Goal: Task Accomplishment & Management: Use online tool/utility

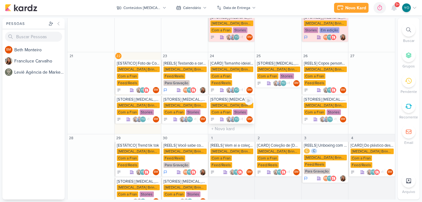
scroll to position [151, 0]
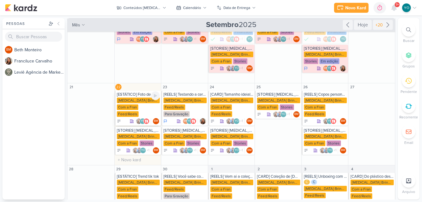
click at [144, 99] on div "[MEDICAL_DATA] Brindes PF Com a Fran Feed/Reels" at bounding box center [138, 108] width 43 height 20
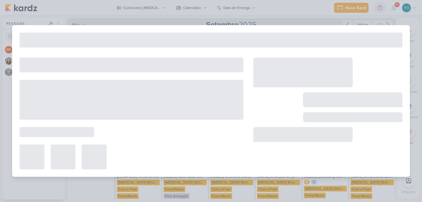
type input "[ESTÁTICO] Foto de Copos"
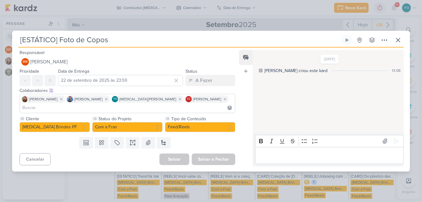
scroll to position [0, 0]
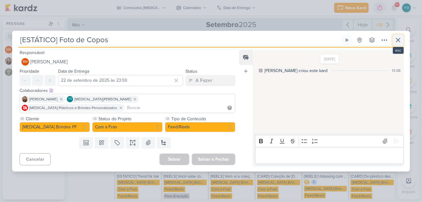
click at [401, 43] on icon at bounding box center [398, 39] width 7 height 7
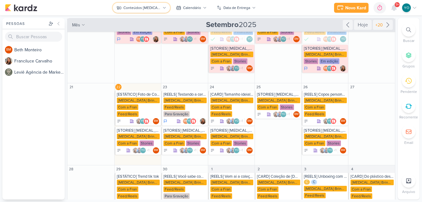
click at [145, 6] on div "Conteúdos [MEDICAL_DATA] Brindes PF" at bounding box center [141, 8] width 37 height 6
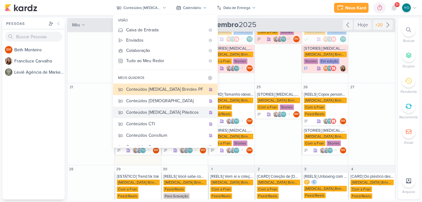
click at [163, 110] on div "Conteúdos [MEDICAL_DATA] Plásticos" at bounding box center [166, 112] width 80 height 7
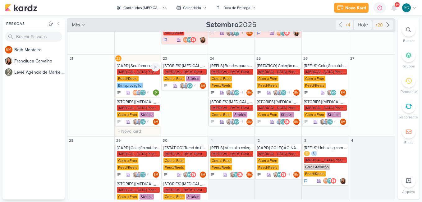
scroll to position [122, 0]
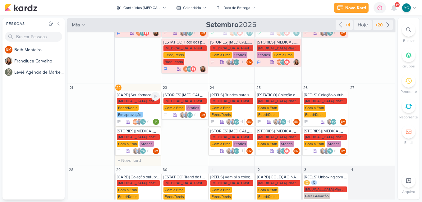
click at [142, 104] on div "[MEDICAL_DATA] Plasticos PJ Feed/Reels Em aprovação" at bounding box center [138, 108] width 43 height 20
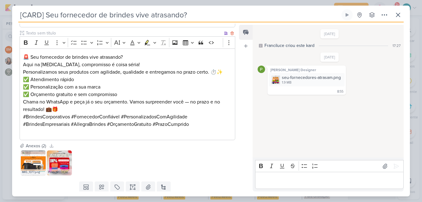
scroll to position [152, 0]
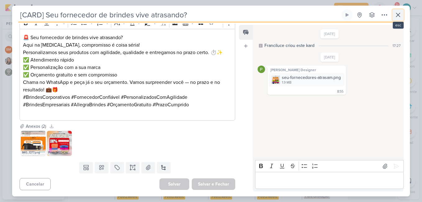
click at [403, 17] on button at bounding box center [398, 14] width 11 height 11
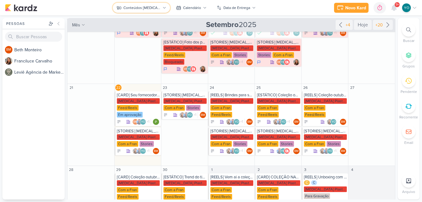
click at [142, 5] on button "Conteúdos [MEDICAL_DATA] Plásticos" at bounding box center [141, 8] width 57 height 10
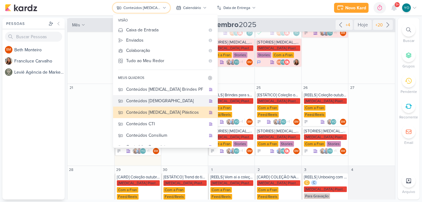
scroll to position [31, 0]
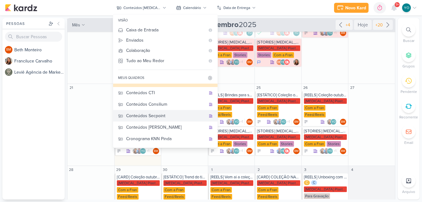
click at [172, 114] on div "Conteúdos Secpoint" at bounding box center [166, 116] width 80 height 7
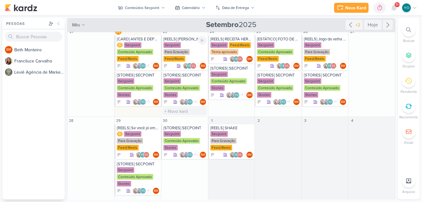
scroll to position [66, 0]
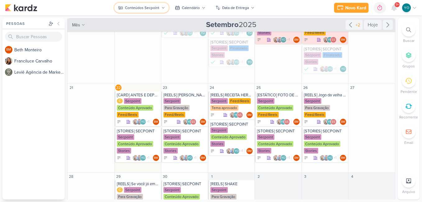
click at [158, 5] on button "Conteúdos Secpoint" at bounding box center [141, 8] width 54 height 10
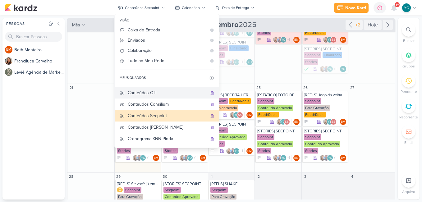
click at [162, 91] on div "Conteúdos CTI" at bounding box center [168, 93] width 80 height 7
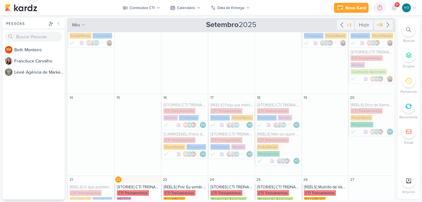
scroll to position [158, 0]
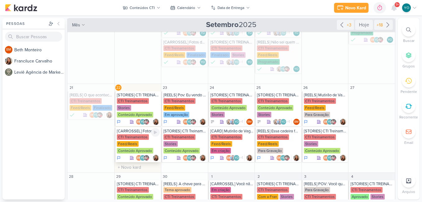
click at [137, 144] on div "Feed/Reels" at bounding box center [128, 144] width 22 height 6
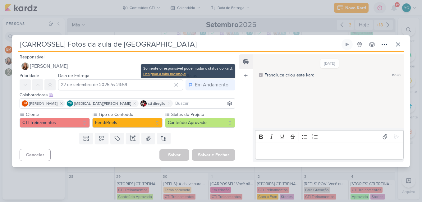
click at [170, 74] on div "Designar a mim mesmo(a)" at bounding box center [188, 74] width 90 height 6
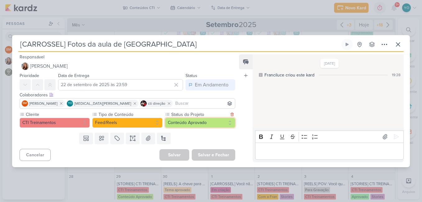
click at [190, 122] on button "Conteúdo Aprovado" at bounding box center [200, 123] width 70 height 10
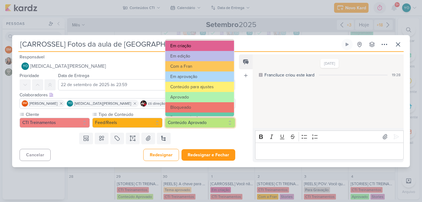
scroll to position [70, 0]
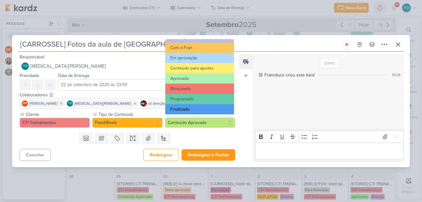
click at [194, 109] on button "Finalizado" at bounding box center [199, 109] width 69 height 10
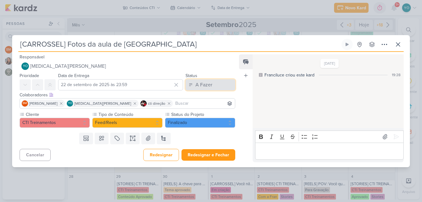
click at [209, 87] on div "A Fazer" at bounding box center [204, 84] width 17 height 7
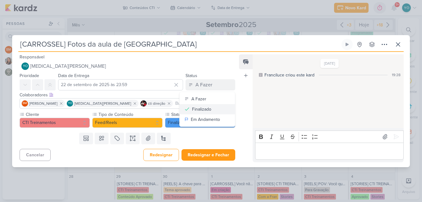
click at [203, 110] on div "Finalizado" at bounding box center [201, 109] width 19 height 7
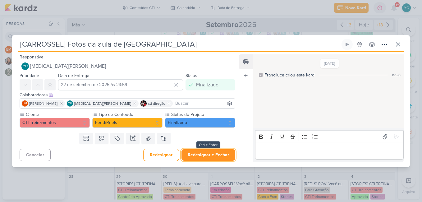
click at [214, 157] on button "Redesignar e Fechar" at bounding box center [209, 155] width 54 height 12
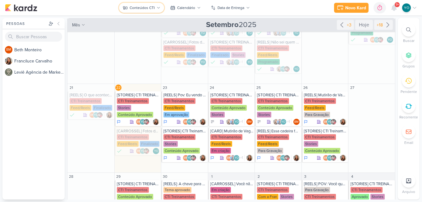
click at [150, 8] on div "Conteúdos CTI" at bounding box center [142, 8] width 25 height 6
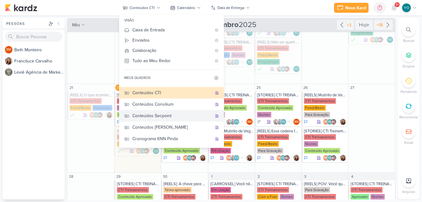
click at [173, 114] on div "Conteúdos Secpoint" at bounding box center [172, 116] width 80 height 7
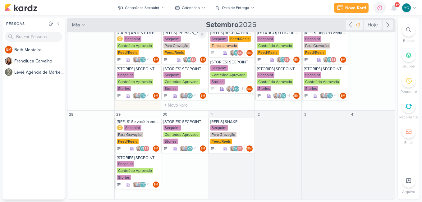
scroll to position [66, 0]
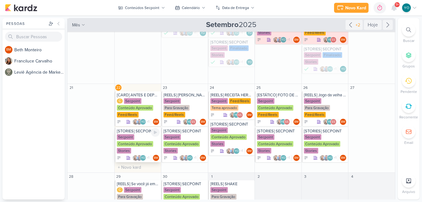
click at [141, 149] on div "Secpoint Conteúdo Aprovado Stories" at bounding box center [138, 144] width 43 height 20
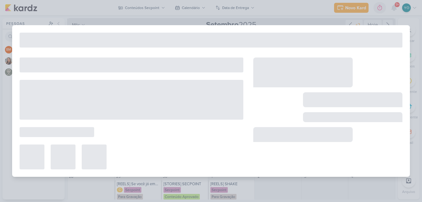
type input "[STORIES] SECPOINT"
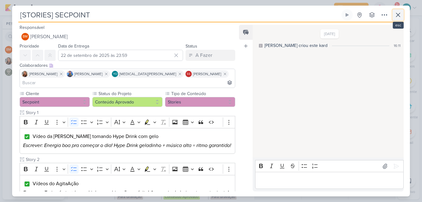
click at [400, 17] on icon at bounding box center [398, 14] width 7 height 7
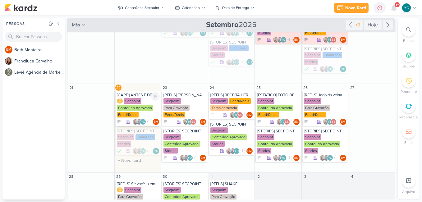
click at [136, 113] on div "Feed/Reels" at bounding box center [128, 115] width 22 height 6
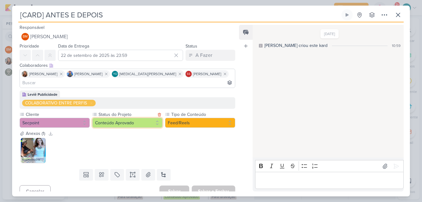
click at [116, 118] on button "Conteúdo Aprovado" at bounding box center [127, 123] width 70 height 10
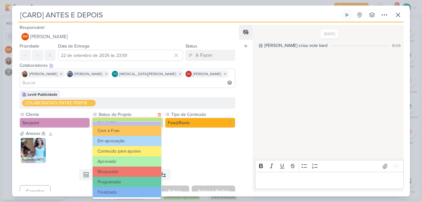
scroll to position [70, 0]
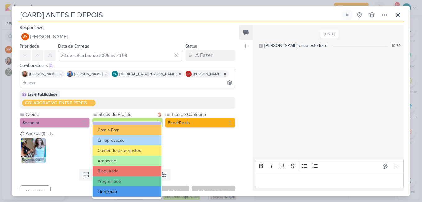
click at [137, 193] on button "Finalizado" at bounding box center [127, 192] width 69 height 10
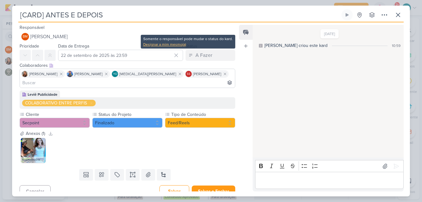
click at [170, 45] on div "Designar a mim mesmo(a)" at bounding box center [188, 45] width 90 height 6
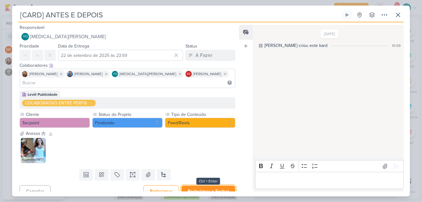
click at [211, 186] on button "Redesignar e Fechar" at bounding box center [209, 192] width 54 height 12
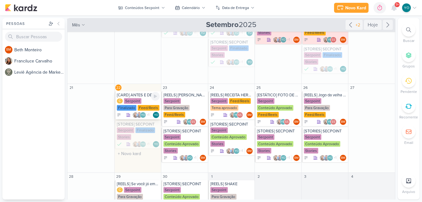
click at [141, 101] on div "C Secpoint Finalizado Feed/Reels" at bounding box center [138, 104] width 43 height 13
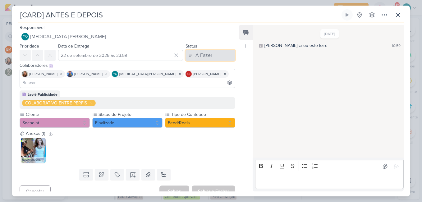
click at [212, 56] on button "A Fazer" at bounding box center [211, 55] width 50 height 11
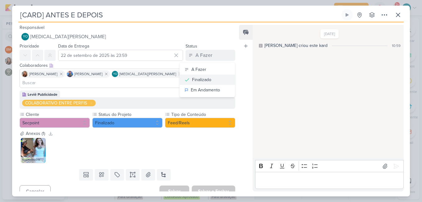
click at [209, 82] on div "Finalizado" at bounding box center [201, 79] width 19 height 7
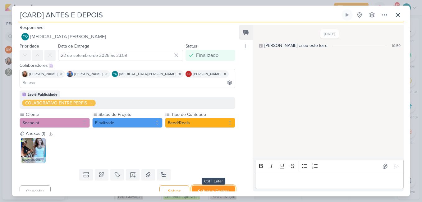
click at [224, 187] on button "Salvar e Fechar" at bounding box center [214, 192] width 44 height 12
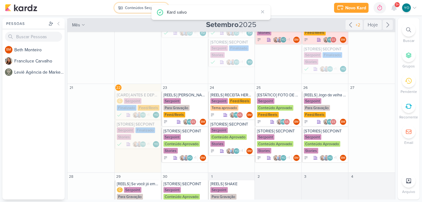
click at [141, 8] on div "Conteúdos Secpoint" at bounding box center [142, 8] width 35 height 6
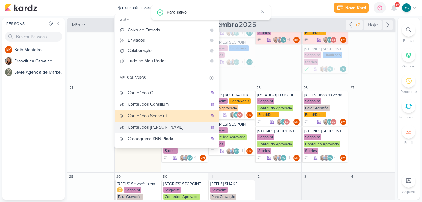
click at [169, 127] on div "Conteúdos [PERSON_NAME]" at bounding box center [168, 127] width 80 height 7
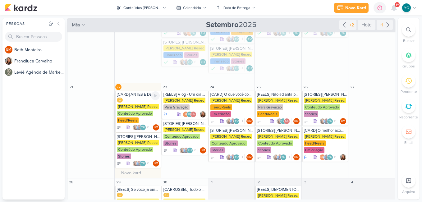
click at [138, 111] on div "Conteúdo Aprovado" at bounding box center [135, 114] width 36 height 6
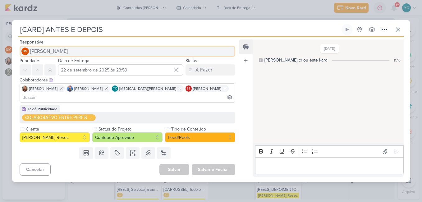
click at [37, 55] on span "[PERSON_NAME]" at bounding box center [49, 51] width 38 height 7
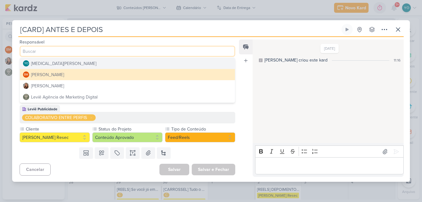
click at [67, 69] on button "YO [MEDICAL_DATA][PERSON_NAME]" at bounding box center [127, 63] width 215 height 11
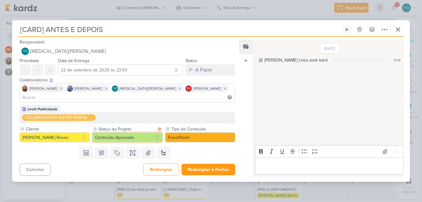
click at [138, 135] on button "Conteúdo Aprovado" at bounding box center [127, 137] width 70 height 10
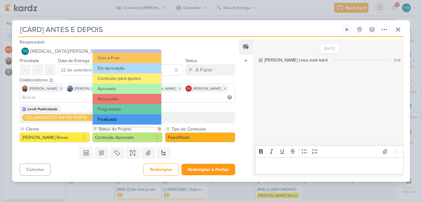
click at [137, 117] on button "Finalizado" at bounding box center [127, 119] width 69 height 10
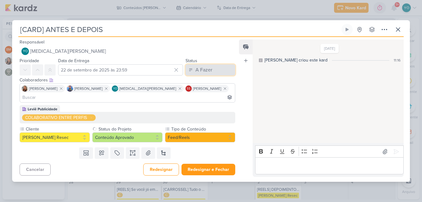
click at [207, 73] on div "A Fazer" at bounding box center [204, 69] width 17 height 7
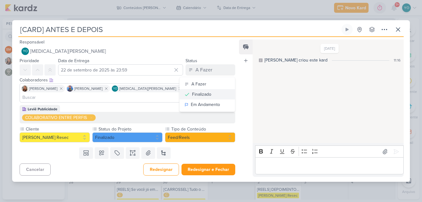
click at [197, 98] on div "Finalizado" at bounding box center [201, 94] width 19 height 7
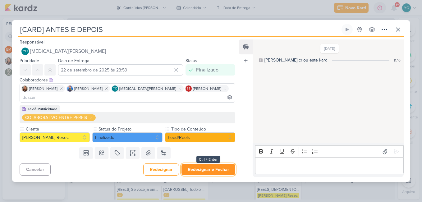
click at [214, 166] on button "Redesignar e Fechar" at bounding box center [209, 170] width 54 height 12
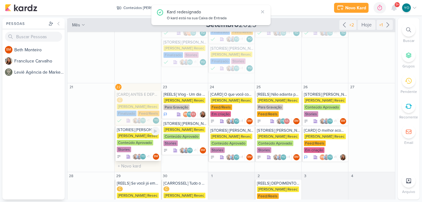
click at [147, 147] on div "[PERSON_NAME] Resec Conteúdo Aprovado Stories" at bounding box center [138, 143] width 43 height 20
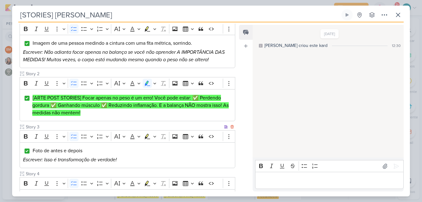
scroll to position [179, 0]
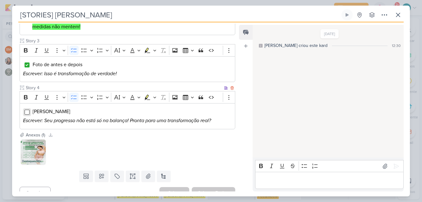
click at [27, 110] on input "Editor editing area: main" at bounding box center [27, 112] width 5 height 5
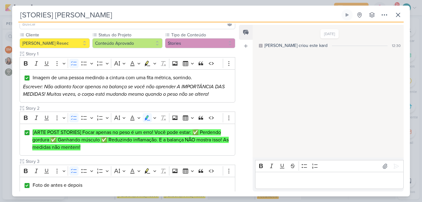
scroll to position [0, 0]
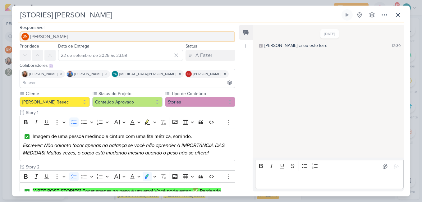
click at [30, 38] on span "[PERSON_NAME]" at bounding box center [49, 36] width 38 height 7
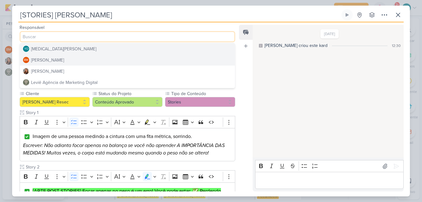
click at [82, 48] on button "YO [MEDICAL_DATA][PERSON_NAME]" at bounding box center [127, 48] width 215 height 11
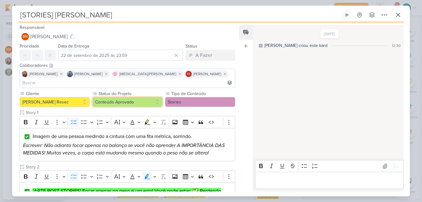
click at [143, 97] on button "Conteúdo Aprovado" at bounding box center [127, 102] width 70 height 10
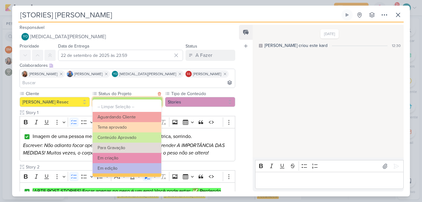
scroll to position [70, 0]
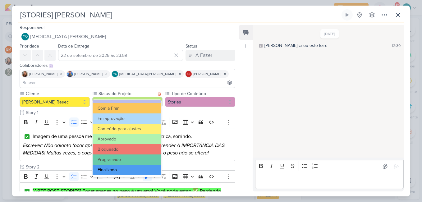
click at [136, 169] on button "Finalizado" at bounding box center [127, 170] width 69 height 10
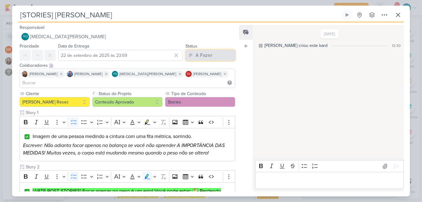
click at [211, 54] on button "A Fazer" at bounding box center [211, 55] width 50 height 11
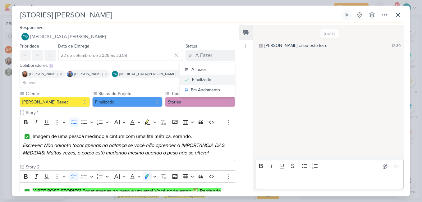
click at [207, 79] on div "Finalizado" at bounding box center [201, 79] width 19 height 7
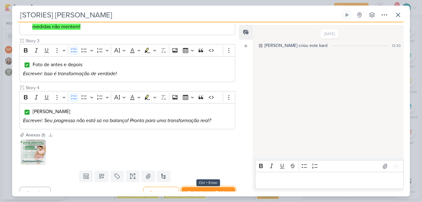
click at [220, 187] on button "Redesignar e Fechar" at bounding box center [209, 193] width 54 height 12
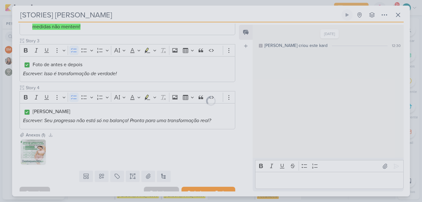
scroll to position [179, 0]
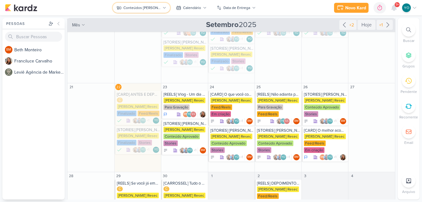
click at [151, 5] on div "Conteúdos [PERSON_NAME]" at bounding box center [141, 8] width 37 height 6
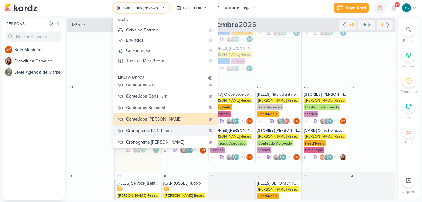
scroll to position [41, 0]
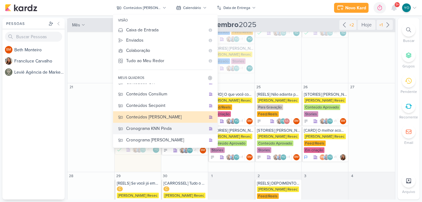
click at [178, 129] on div "Cronograma KNN Pinda" at bounding box center [166, 128] width 80 height 7
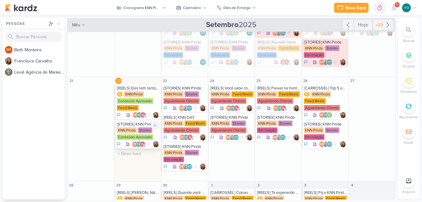
click at [142, 135] on div "Conteúdo Aprovado" at bounding box center [135, 137] width 36 height 6
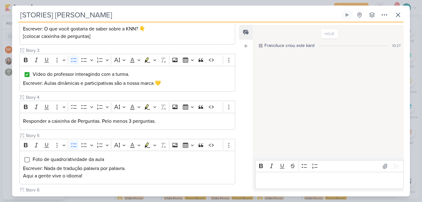
type input "[STORIES] KNN Pinda"
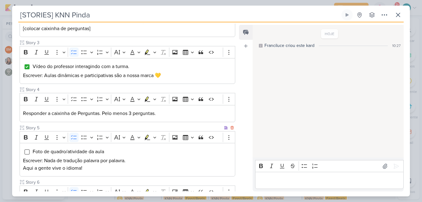
scroll to position [218, 0]
